Goal: Task Accomplishment & Management: Use online tool/utility

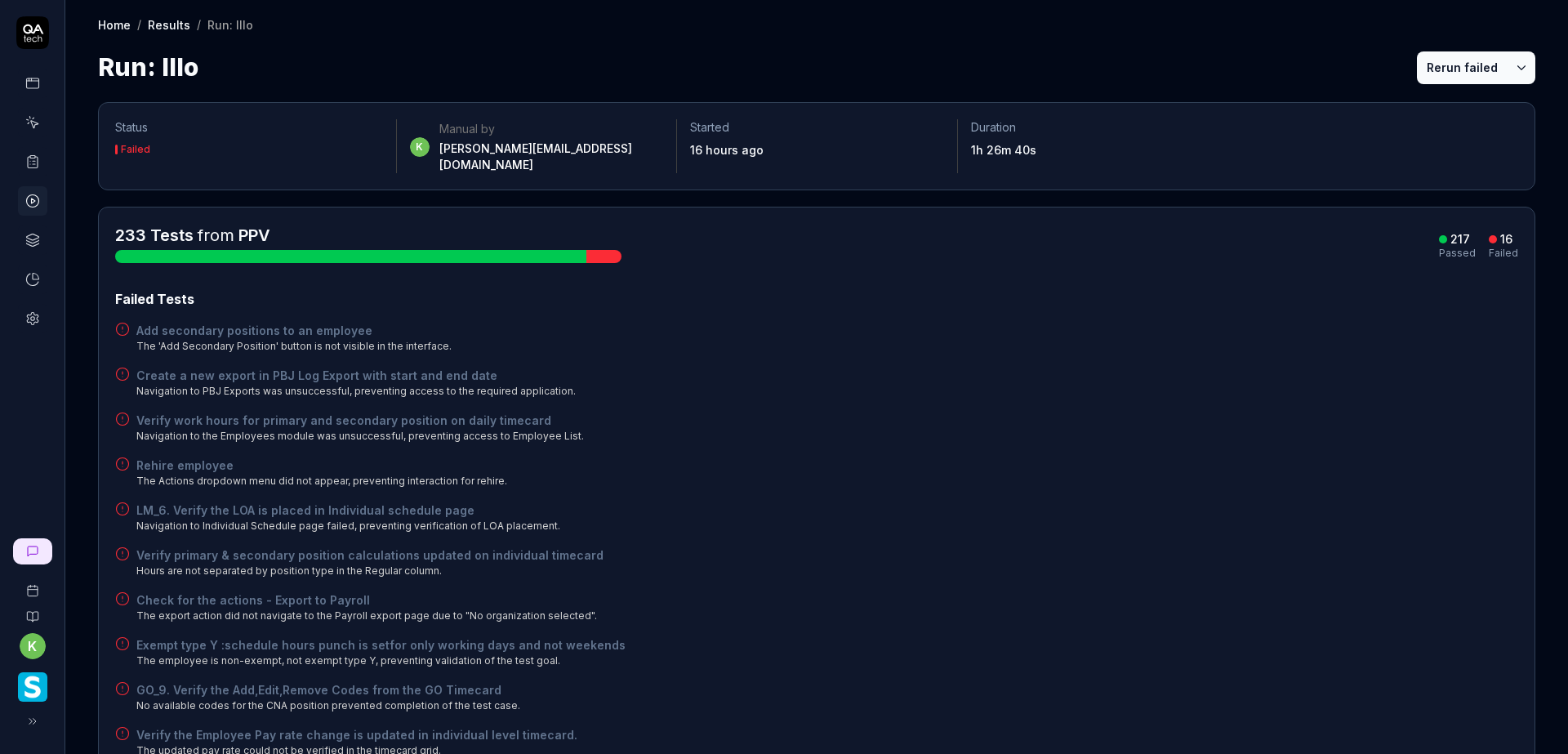
click at [1440, 70] on button "Rerun failed" at bounding box center [1461, 68] width 90 height 33
click at [28, 162] on icon at bounding box center [32, 163] width 10 height 12
